Goal: Task Accomplishment & Management: Use online tool/utility

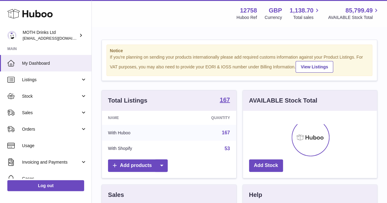
scroll to position [95, 134]
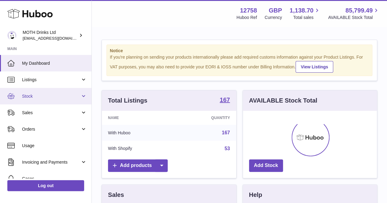
click at [41, 99] on link "Stock" at bounding box center [45, 96] width 91 height 17
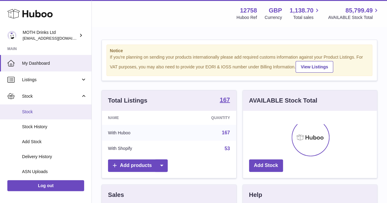
click at [39, 111] on span "Stock" at bounding box center [54, 112] width 65 height 6
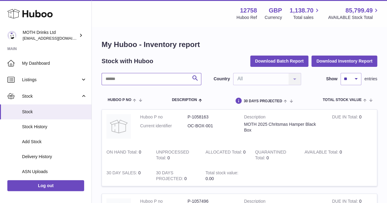
click at [141, 82] on input "text" at bounding box center [152, 79] width 100 height 12
type input "****"
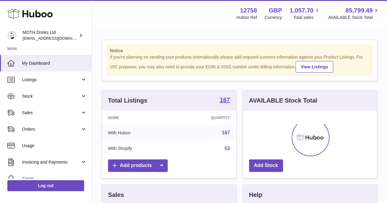
scroll to position [95, 134]
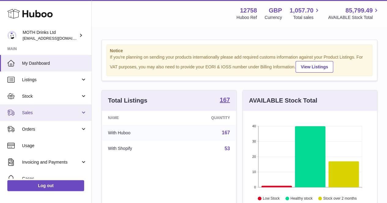
click at [36, 111] on span "Sales" at bounding box center [51, 113] width 58 height 6
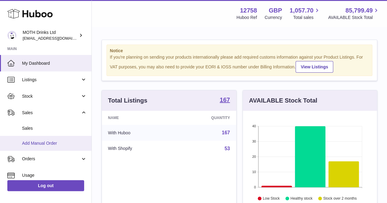
click at [32, 139] on link "Add Manual Order" at bounding box center [45, 143] width 91 height 15
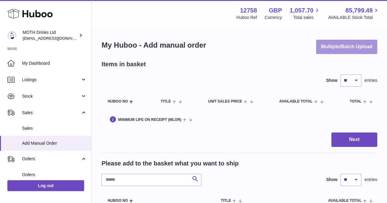
click at [332, 42] on button "Multiple/Batch Upload" at bounding box center [346, 47] width 61 height 14
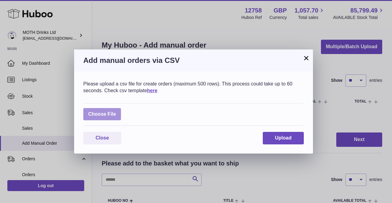
click at [106, 118] on label at bounding box center [102, 114] width 38 height 13
click at [116, 112] on input "file" at bounding box center [116, 111] width 0 height 0
type input "**********"
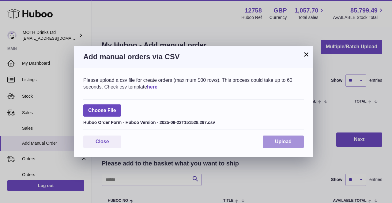
click at [286, 140] on span "Upload" at bounding box center [283, 141] width 17 height 5
